Goal: Information Seeking & Learning: Learn about a topic

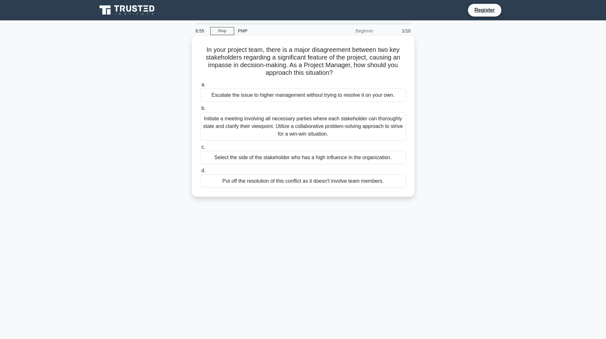
click at [325, 128] on div "Initiate a meeting involving all necessary parties where each stakeholder can t…" at bounding box center [303, 126] width 206 height 29
click at [200, 110] on input "b. Initiate a meeting involving all necessary parties where each stakeholder ca…" at bounding box center [200, 108] width 0 height 4
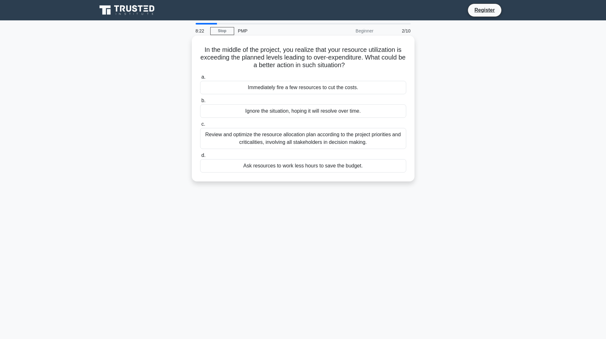
click at [305, 149] on div "Review and optimize the resource allocation plan according to the project prior…" at bounding box center [303, 138] width 206 height 21
click at [200, 126] on input "c. Review and optimize the resource allocation plan according to the project pr…" at bounding box center [200, 124] width 0 height 4
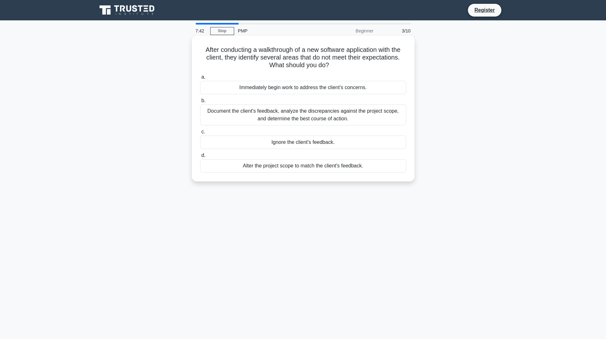
click at [315, 114] on div "Document the client's feedback, analyze the discrepancies against the project s…" at bounding box center [303, 114] width 206 height 21
click at [200, 103] on input "b. Document the client's feedback, analyze the discrepancies against the projec…" at bounding box center [200, 101] width 0 height 4
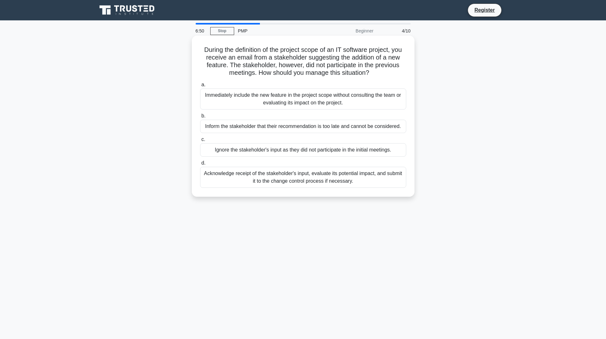
click at [313, 177] on div "Acknowledge receipt of the stakeholder's input, evaluate its potential impact, …" at bounding box center [303, 177] width 206 height 21
click at [200, 165] on input "d. Acknowledge receipt of the stakeholder's input, evaluate its potential impac…" at bounding box center [200, 163] width 0 height 4
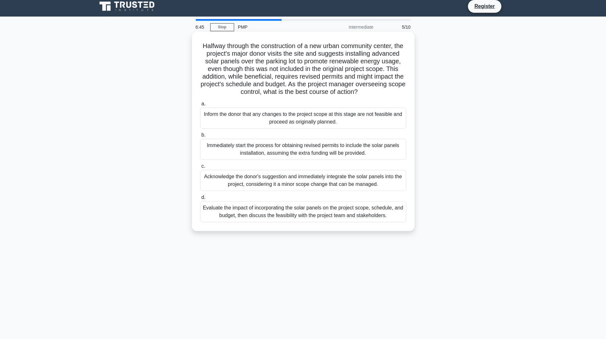
scroll to position [5, 0]
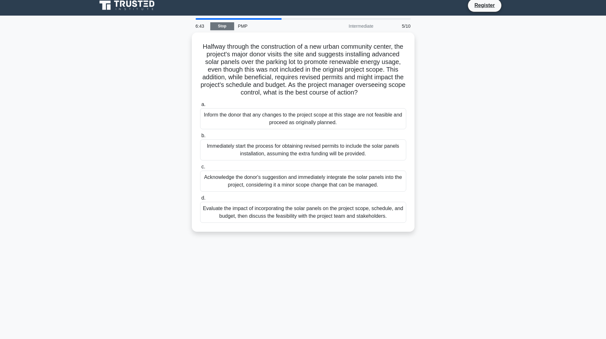
click at [216, 28] on link "Stop" at bounding box center [222, 26] width 24 height 8
